Goal: Information Seeking & Learning: Understand process/instructions

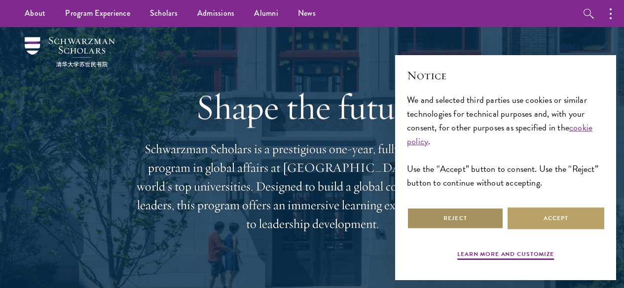
click at [436, 220] on button "Reject" at bounding box center [455, 219] width 97 height 22
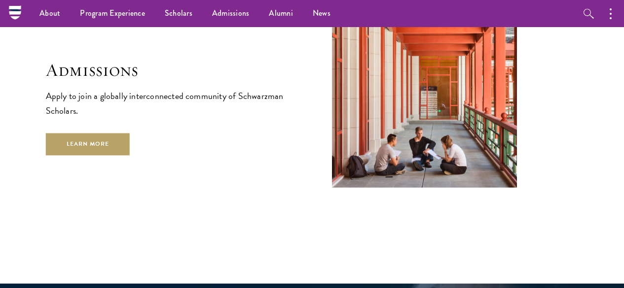
scroll to position [1558, 0]
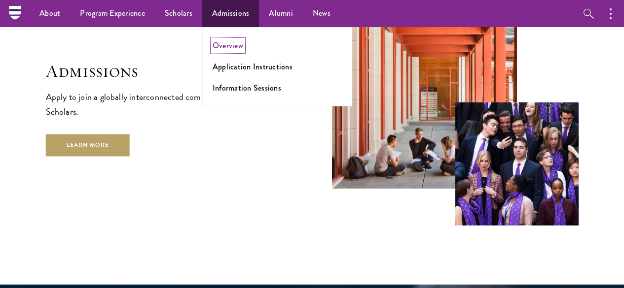
click at [237, 45] on link "Overview" at bounding box center [227, 45] width 31 height 11
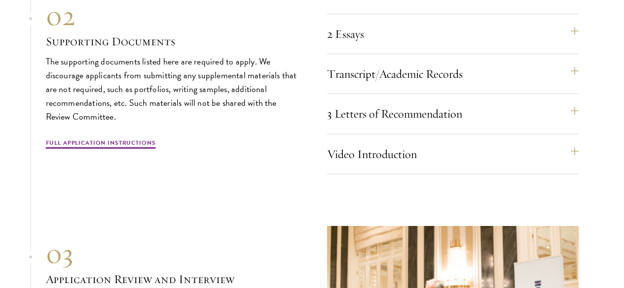
scroll to position [3056, 0]
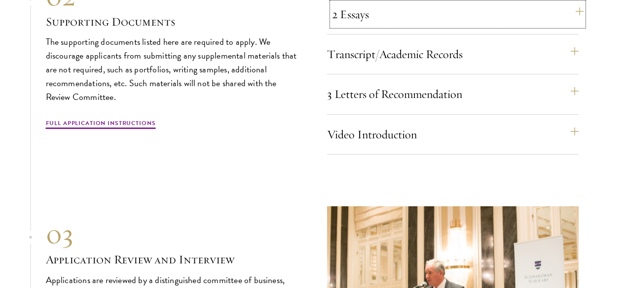
click at [361, 26] on button "2 Essays" at bounding box center [457, 14] width 251 height 24
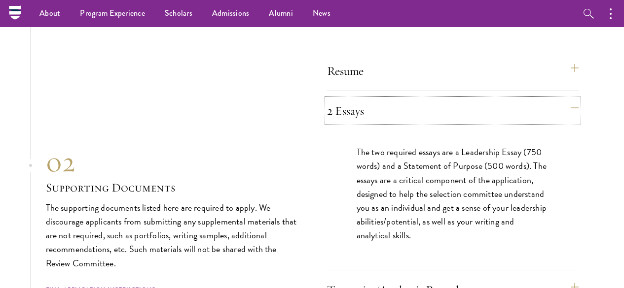
scroll to position [2958, 0]
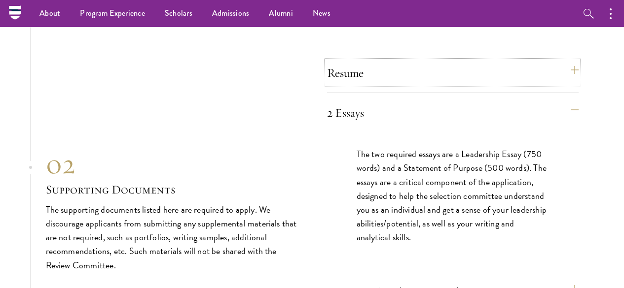
click at [365, 85] on button "Resume" at bounding box center [452, 73] width 251 height 24
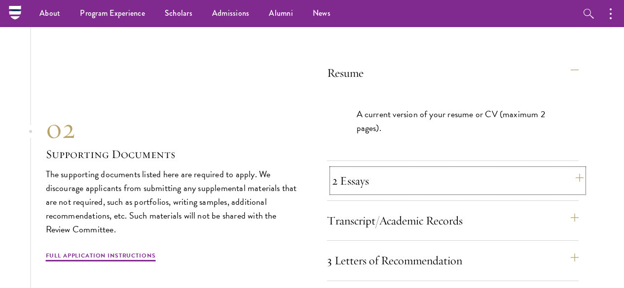
click at [364, 193] on button "2 Essays" at bounding box center [457, 181] width 251 height 24
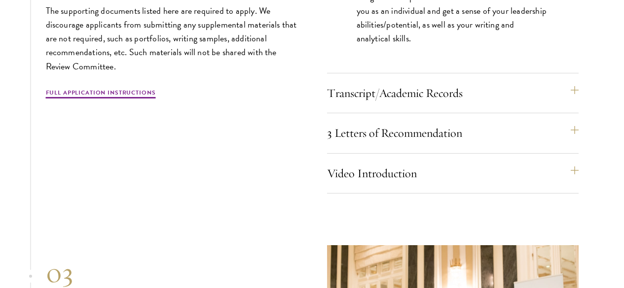
scroll to position [3175, 0]
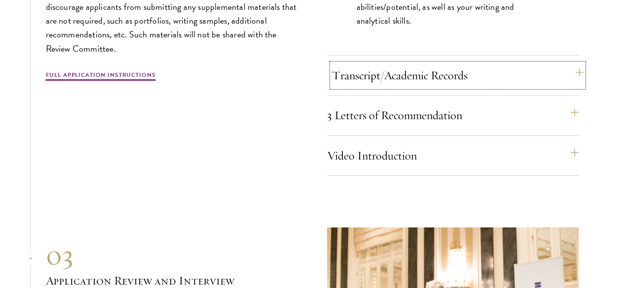
click at [465, 87] on button "Transcript/Academic Records" at bounding box center [457, 76] width 251 height 24
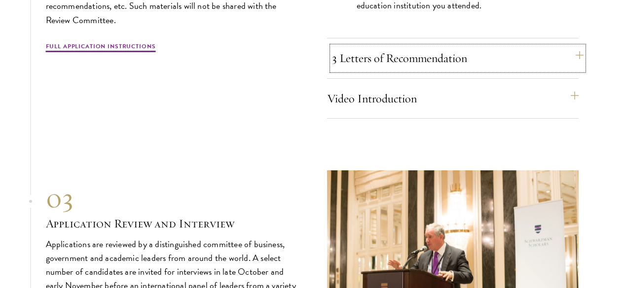
click at [439, 70] on button "3 Letters of Recommendation" at bounding box center [457, 58] width 251 height 24
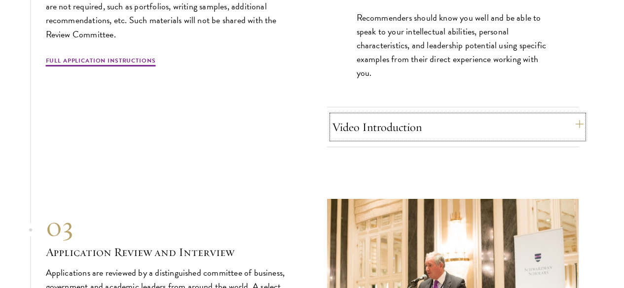
click at [388, 139] on button "Video Introduction" at bounding box center [457, 127] width 251 height 24
